Goal: Task Accomplishment & Management: Complete application form

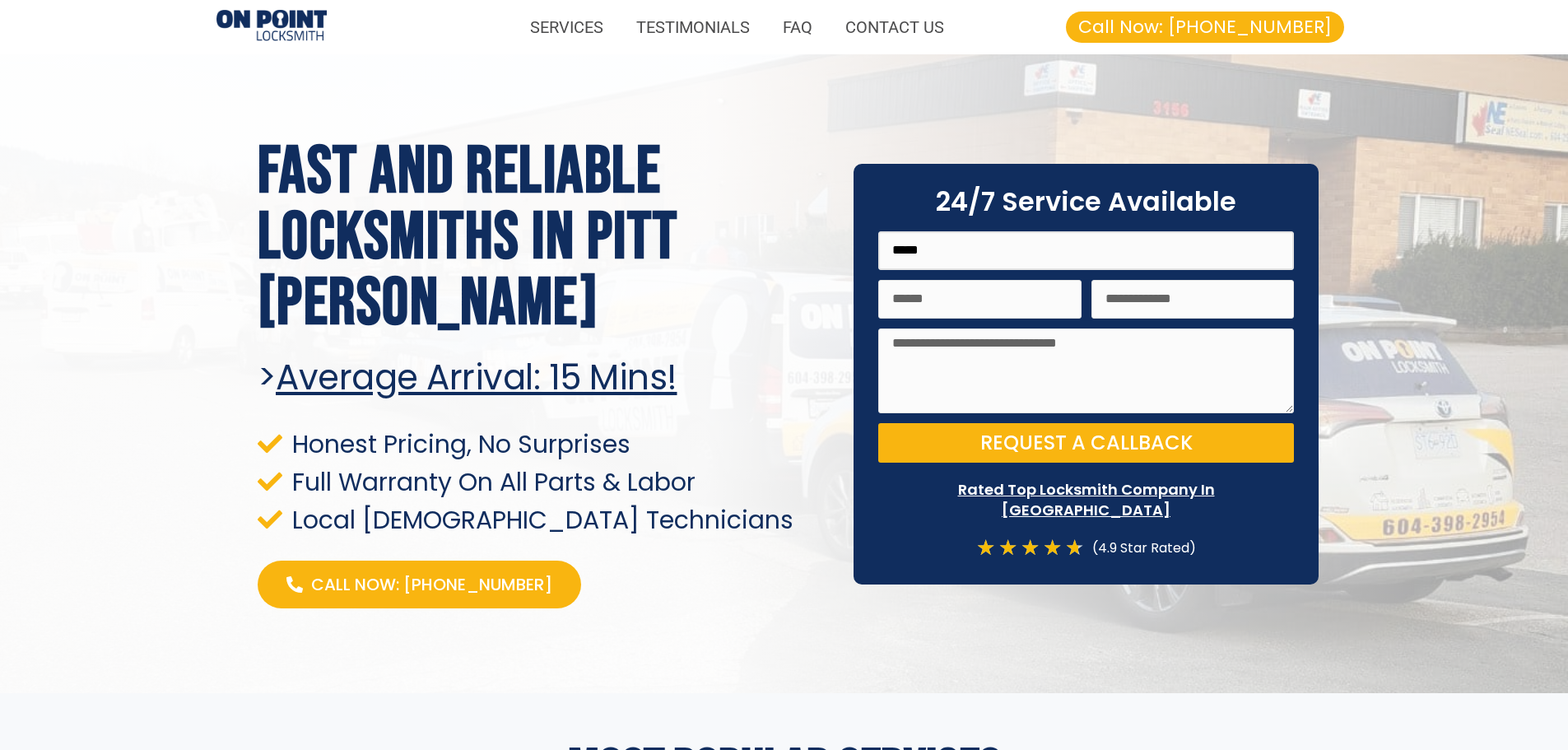
click at [991, 255] on input "Name" at bounding box center [1086, 251] width 416 height 39
click at [540, 28] on link "SERVICES" at bounding box center [566, 27] width 106 height 38
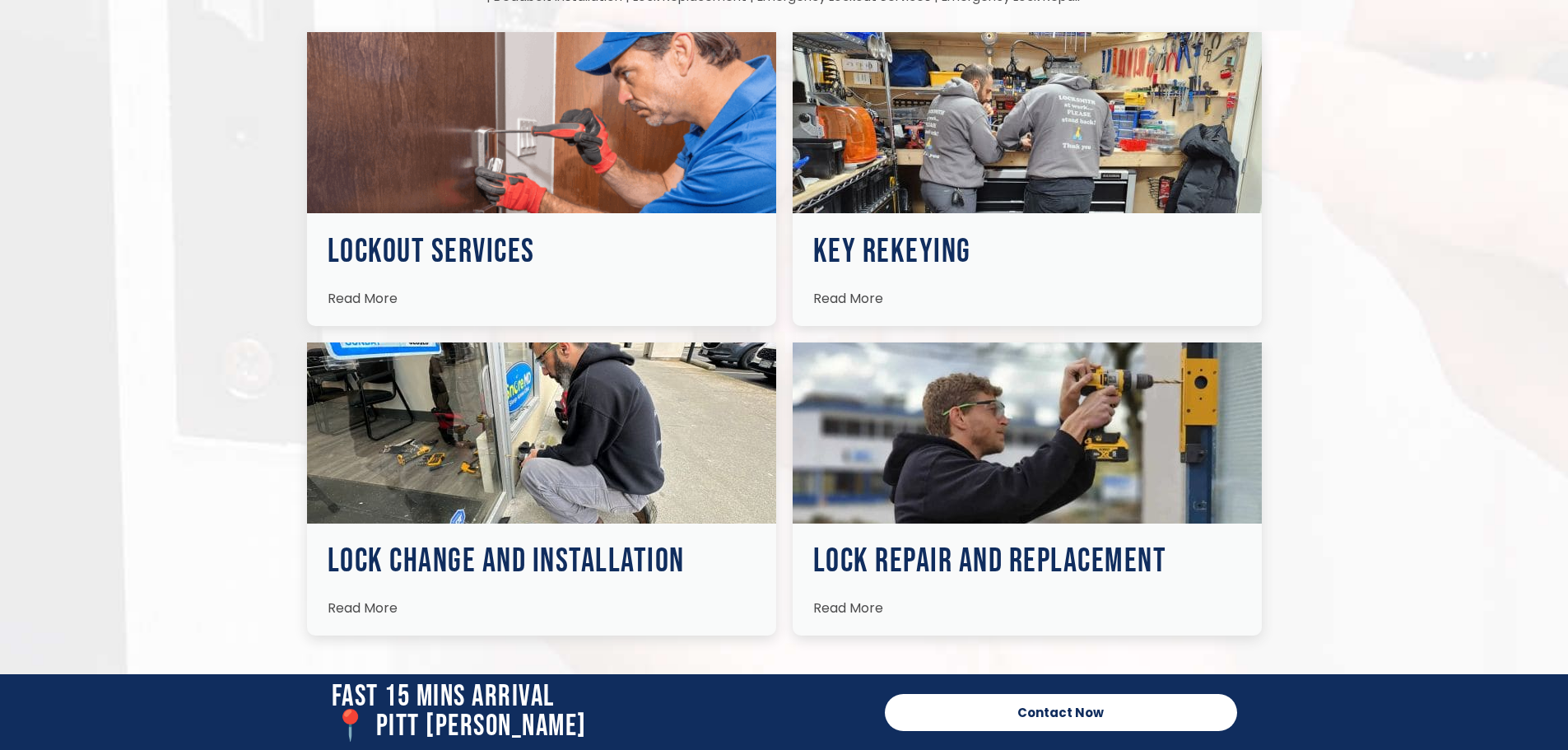
scroll to position [2502, 0]
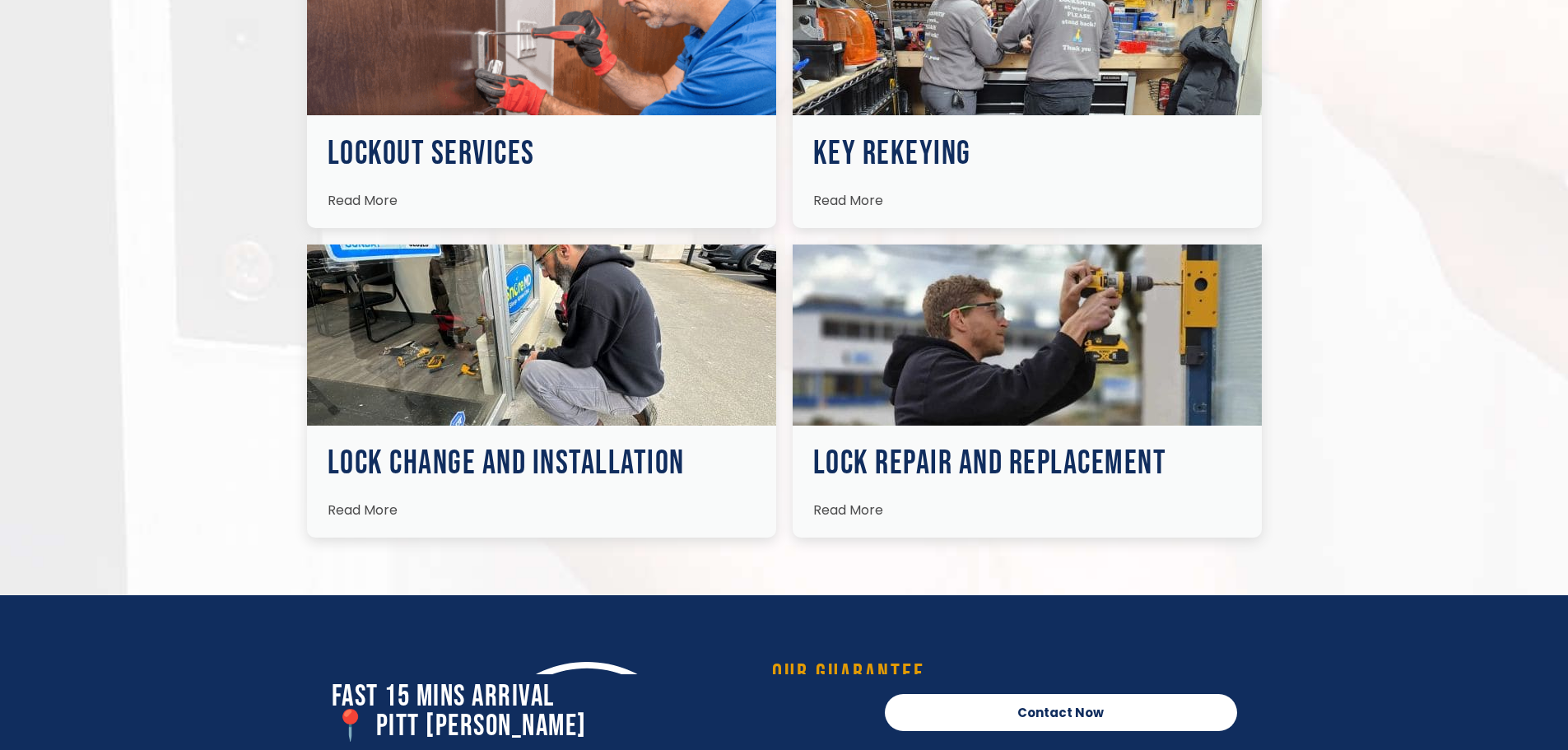
click at [633, 366] on img at bounding box center [541, 334] width 469 height 181
click at [553, 457] on h3 "Lock Change and Installation" at bounding box center [542, 464] width 428 height 33
click at [375, 513] on span "Read More" at bounding box center [363, 509] width 70 height 19
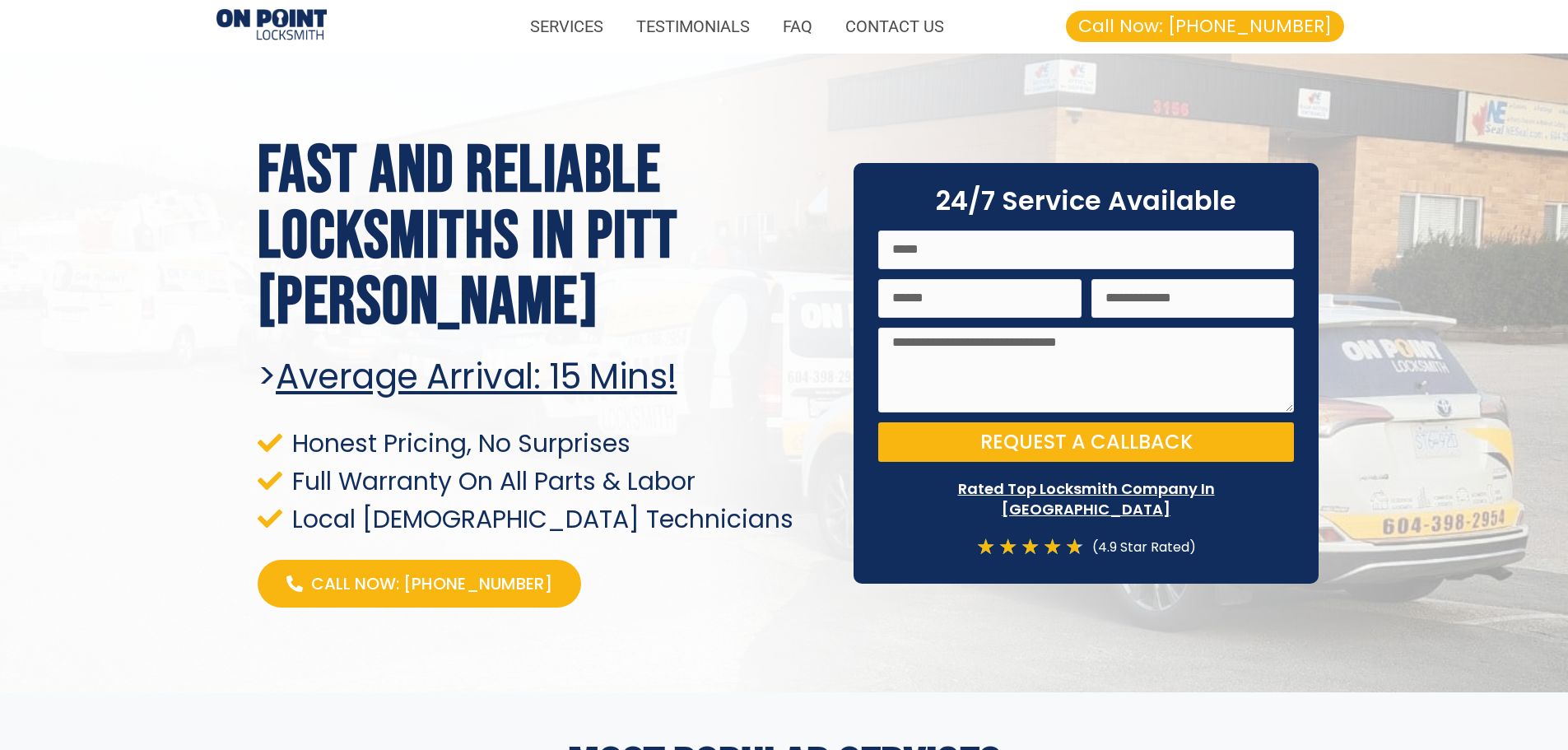
scroll to position [0, 0]
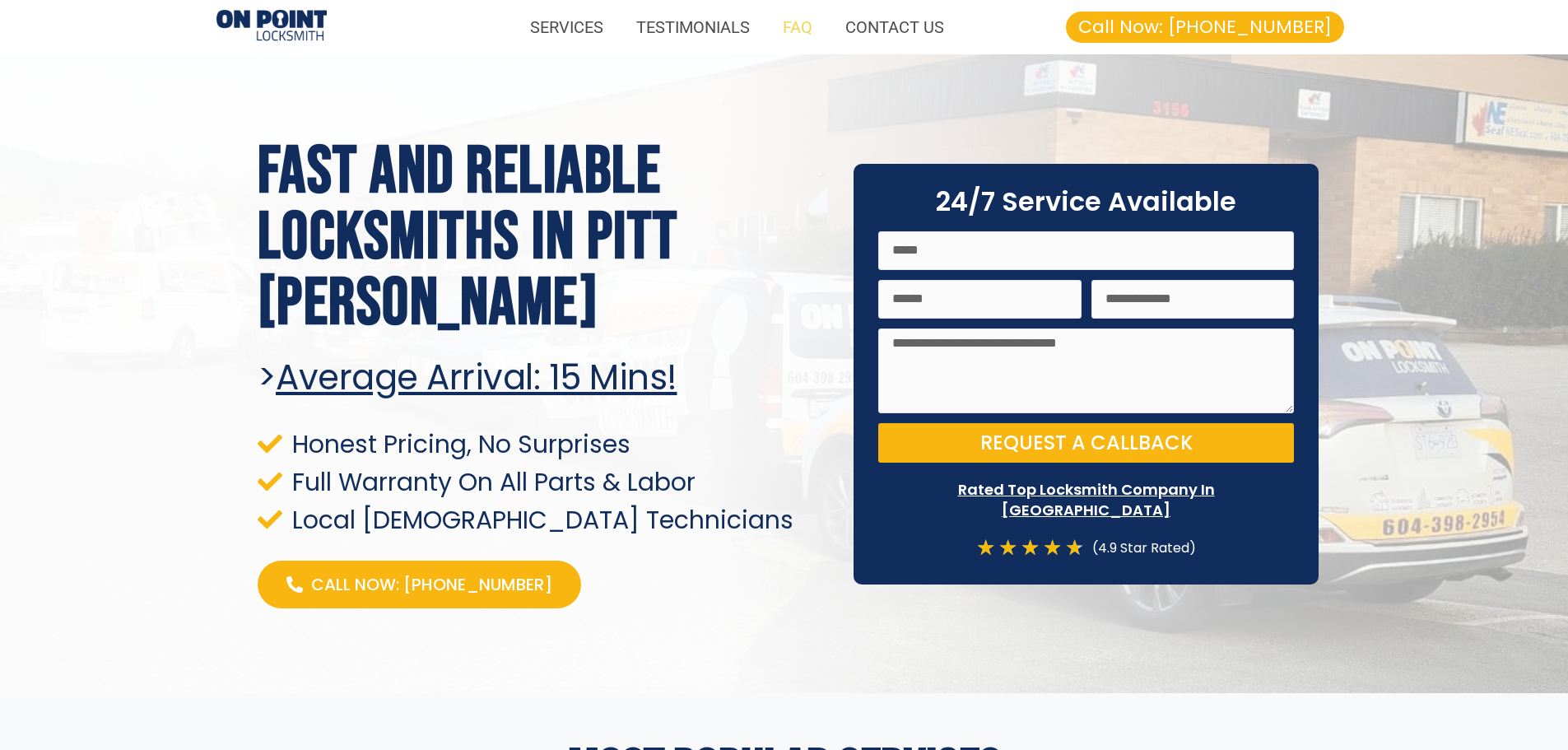
click at [798, 26] on link "FAQ" at bounding box center [798, 27] width 62 height 38
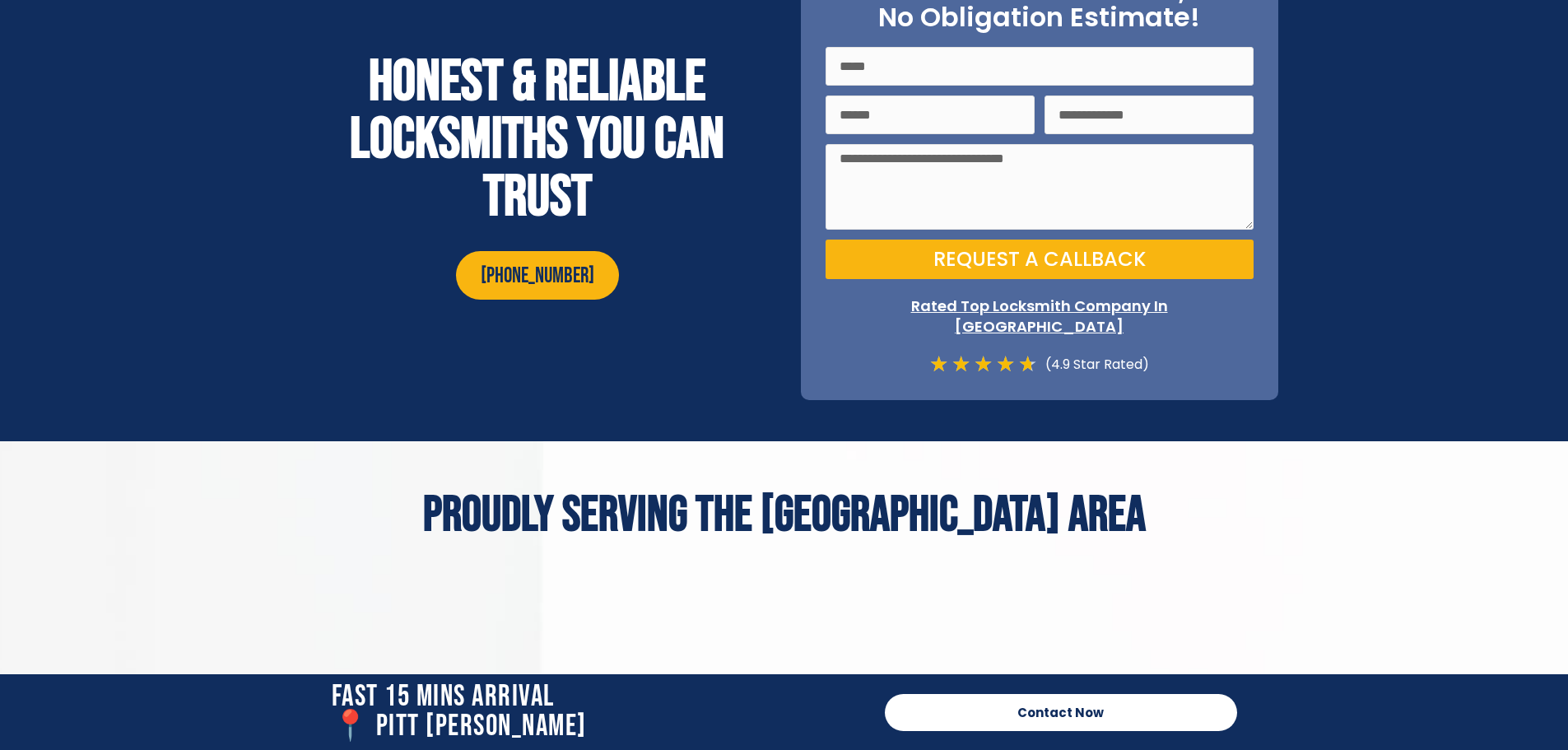
scroll to position [6028, 0]
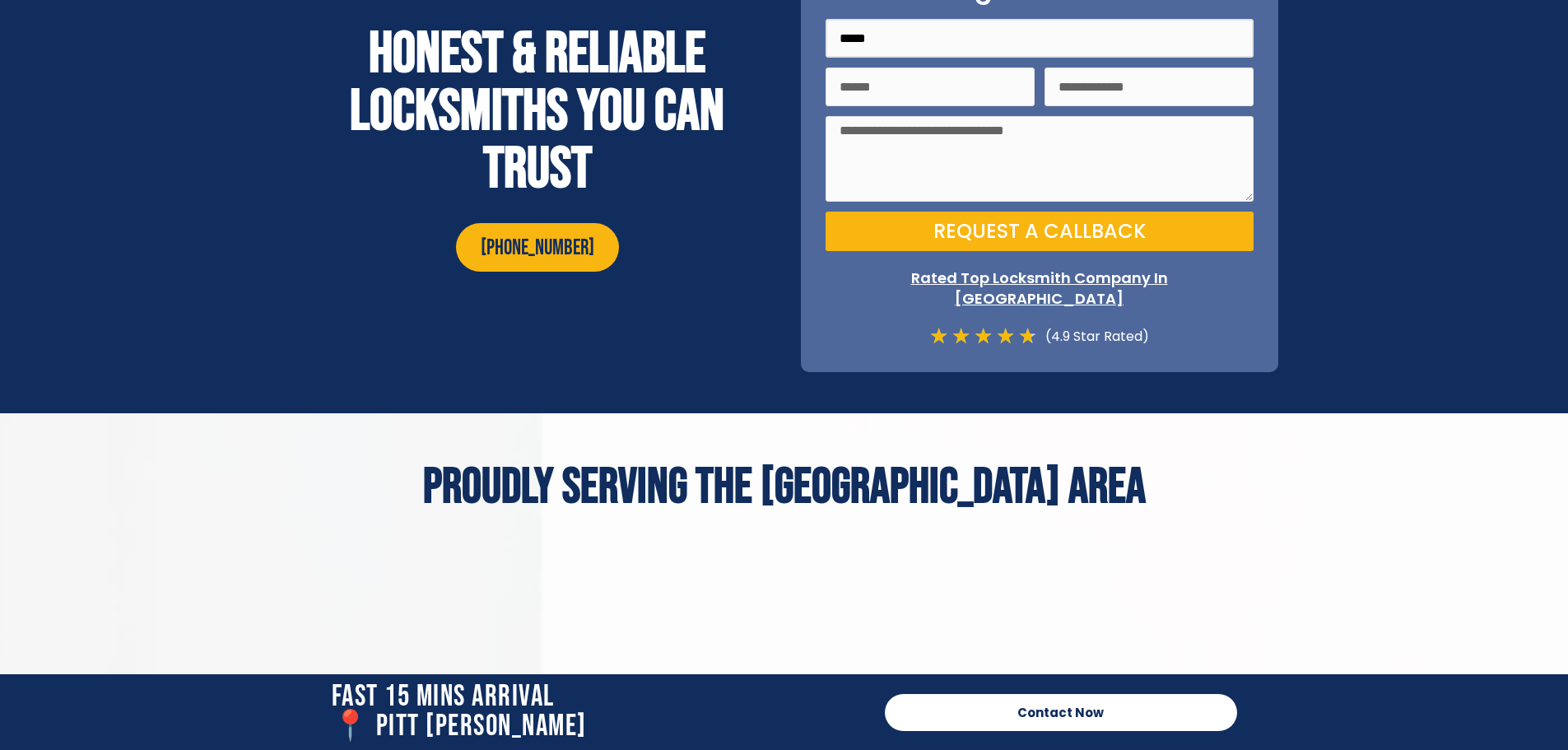
click at [886, 40] on input "Name" at bounding box center [1039, 39] width 428 height 39
type input "**********"
click at [1048, 197] on textarea "Message" at bounding box center [1039, 158] width 428 height 85
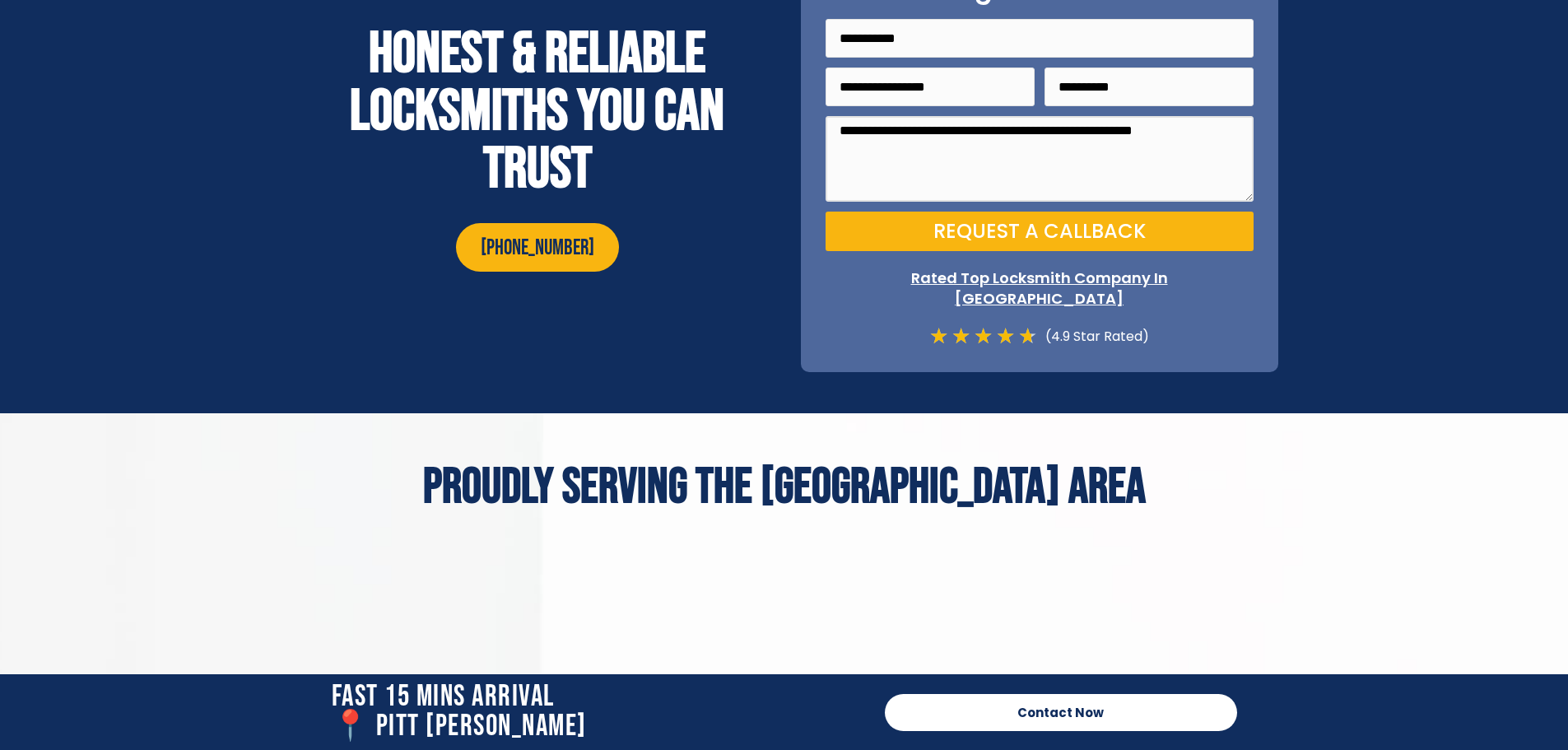
type textarea "**********"
click at [1042, 229] on span "Request a Callback" at bounding box center [1039, 231] width 212 height 20
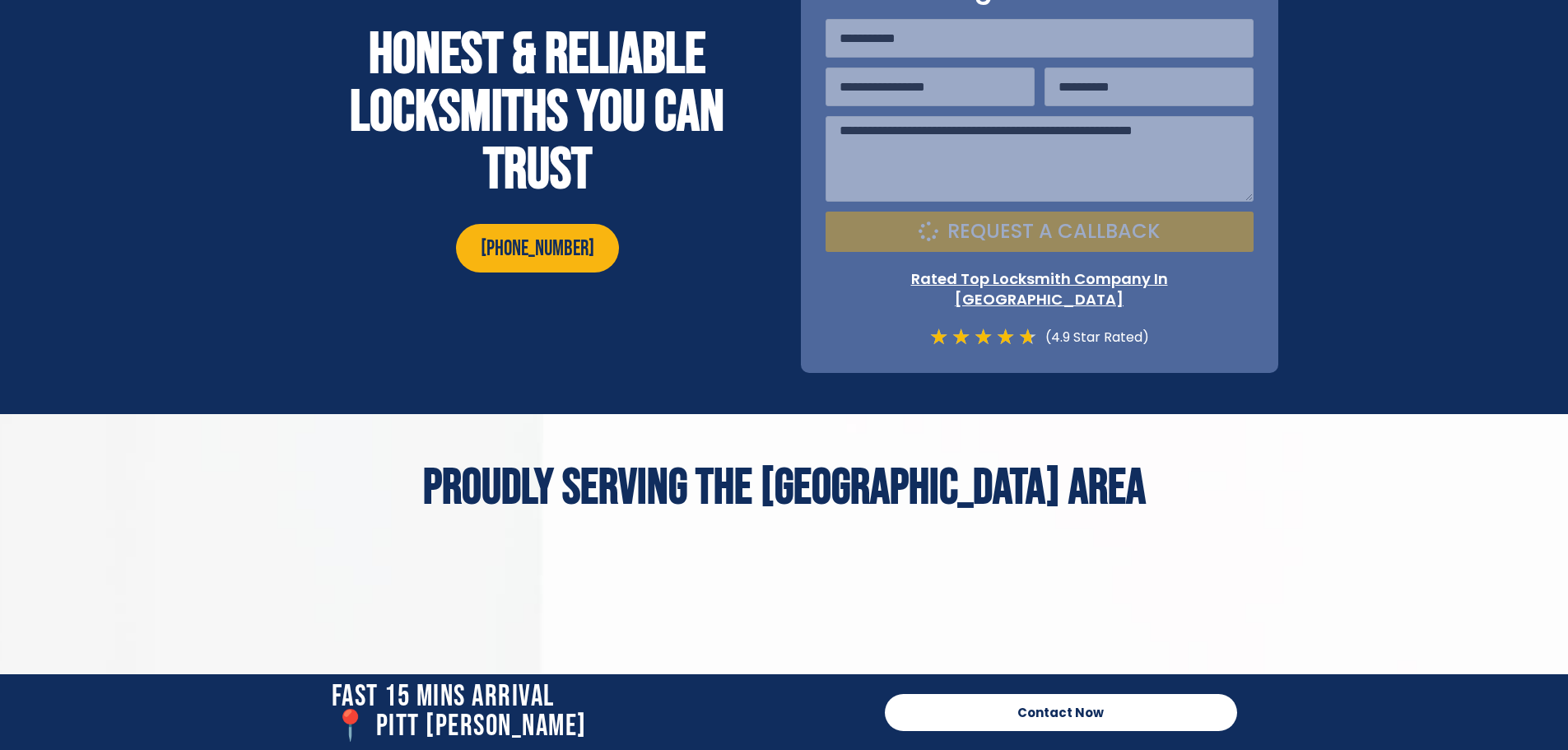
scroll to position [6050, 0]
